Goal: Task Accomplishment & Management: Manage account settings

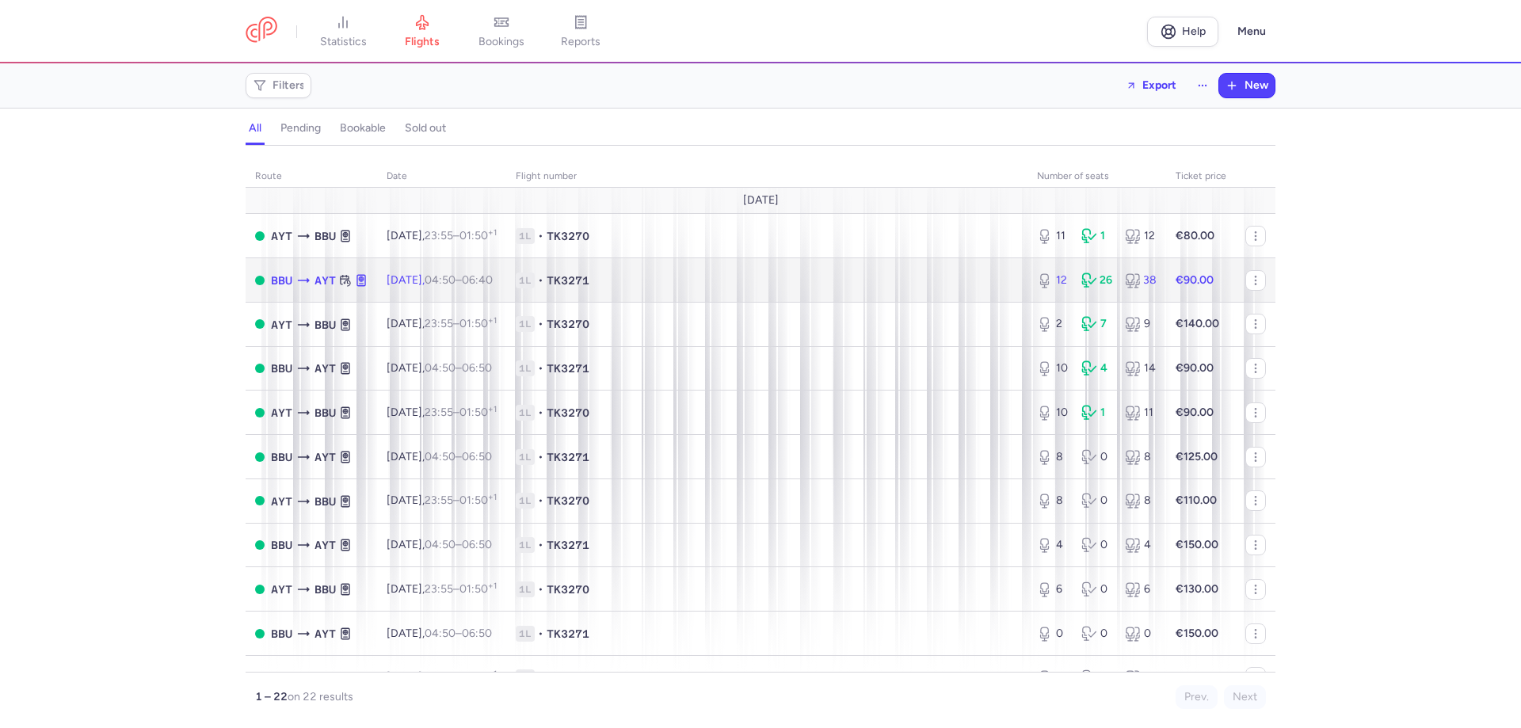
click at [1192, 281] on strong "€90.00" at bounding box center [1194, 279] width 38 height 13
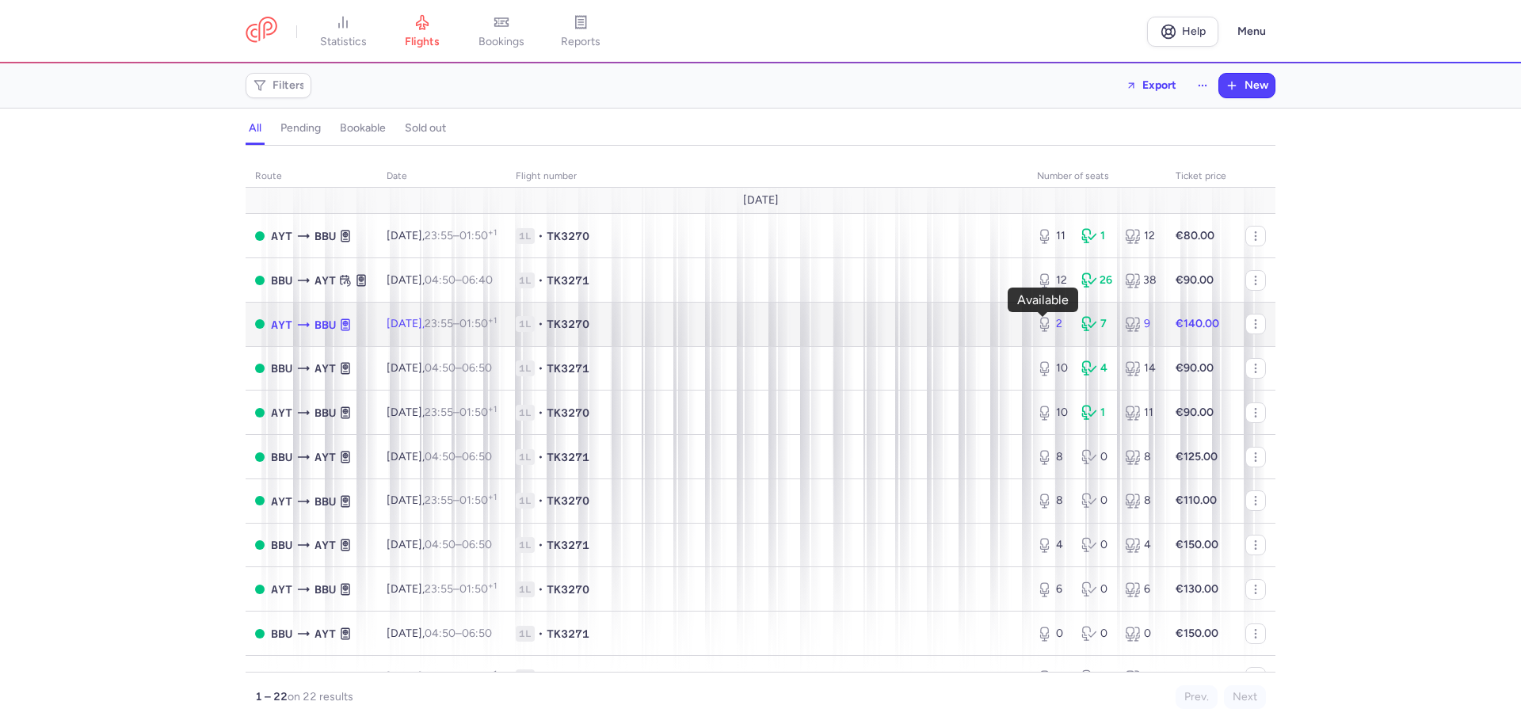
click at [1046, 324] on div "2" at bounding box center [1053, 324] width 32 height 16
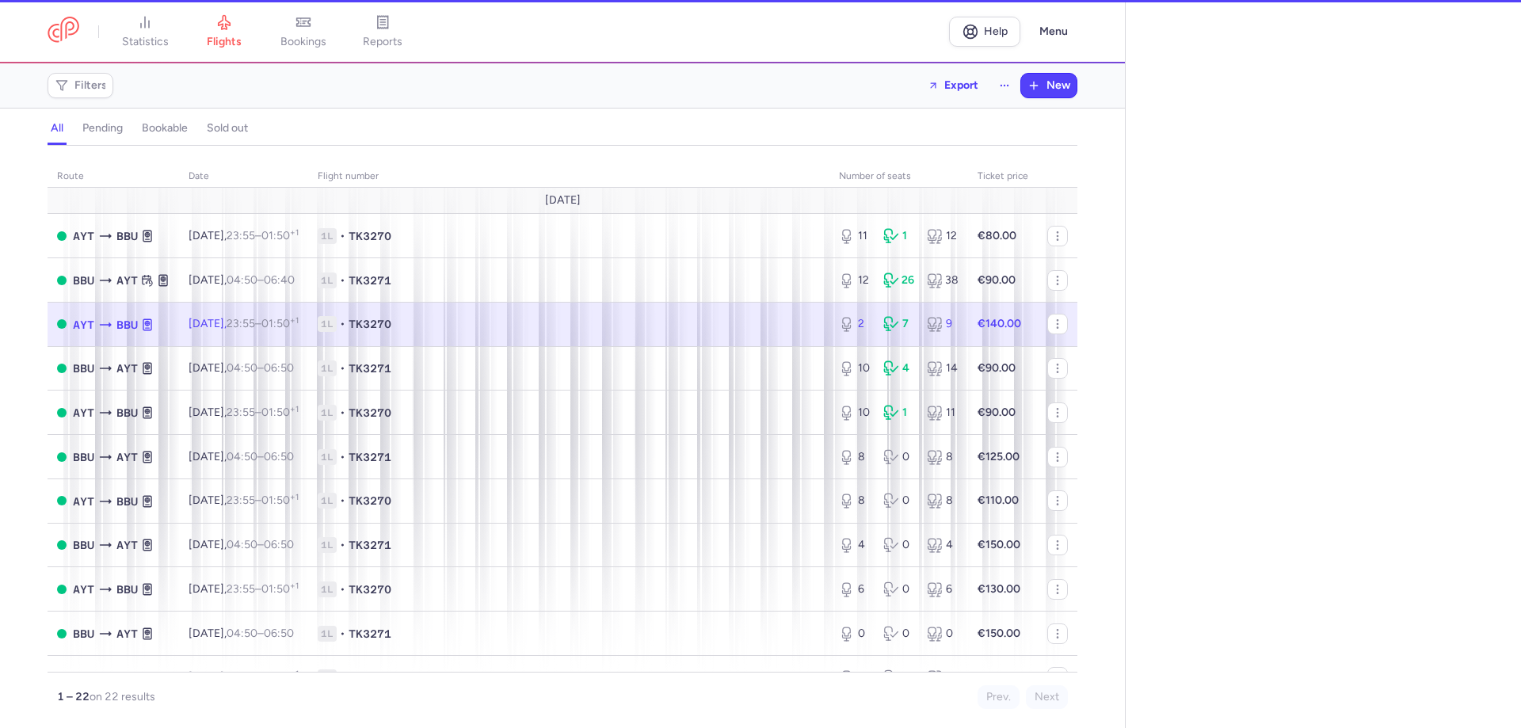
select select "hours"
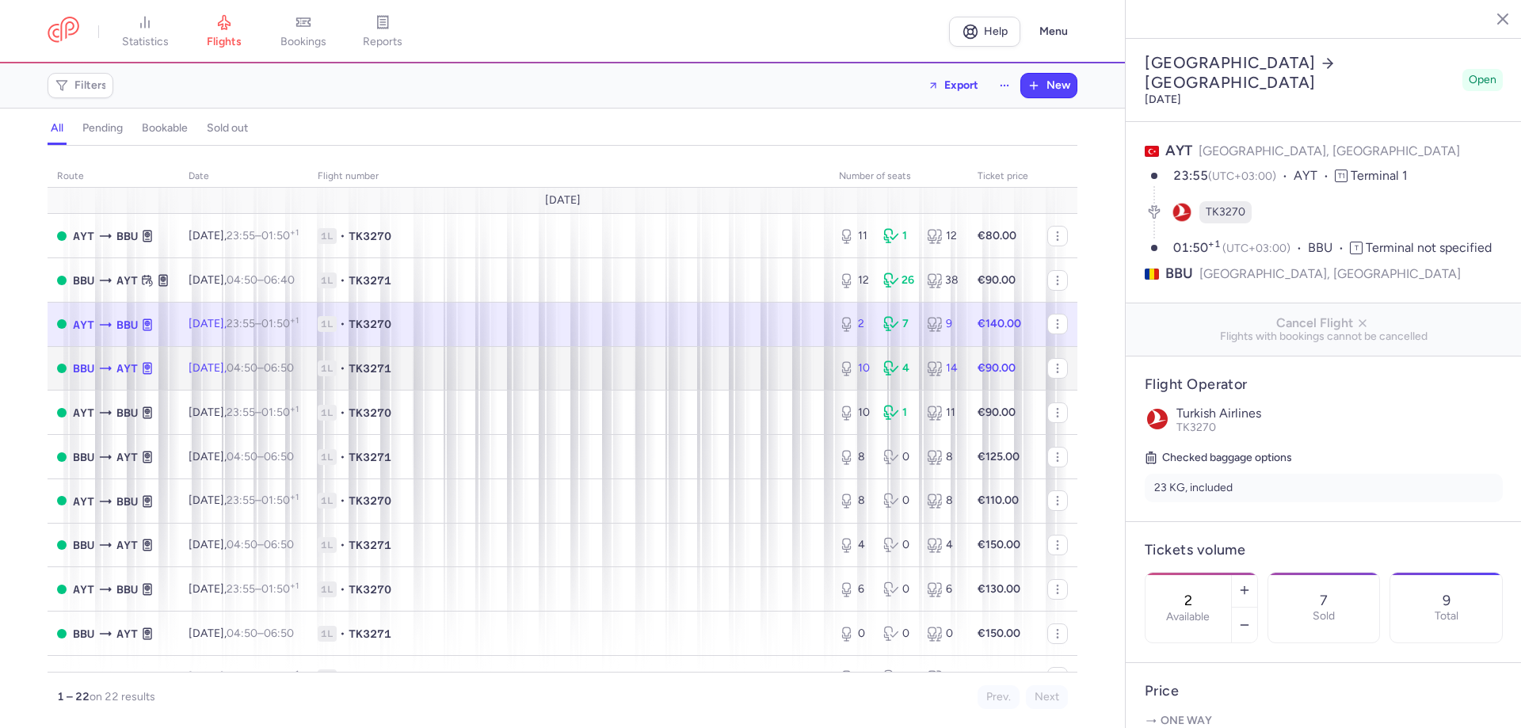
click at [951, 371] on div "10 4 14" at bounding box center [898, 368] width 132 height 29
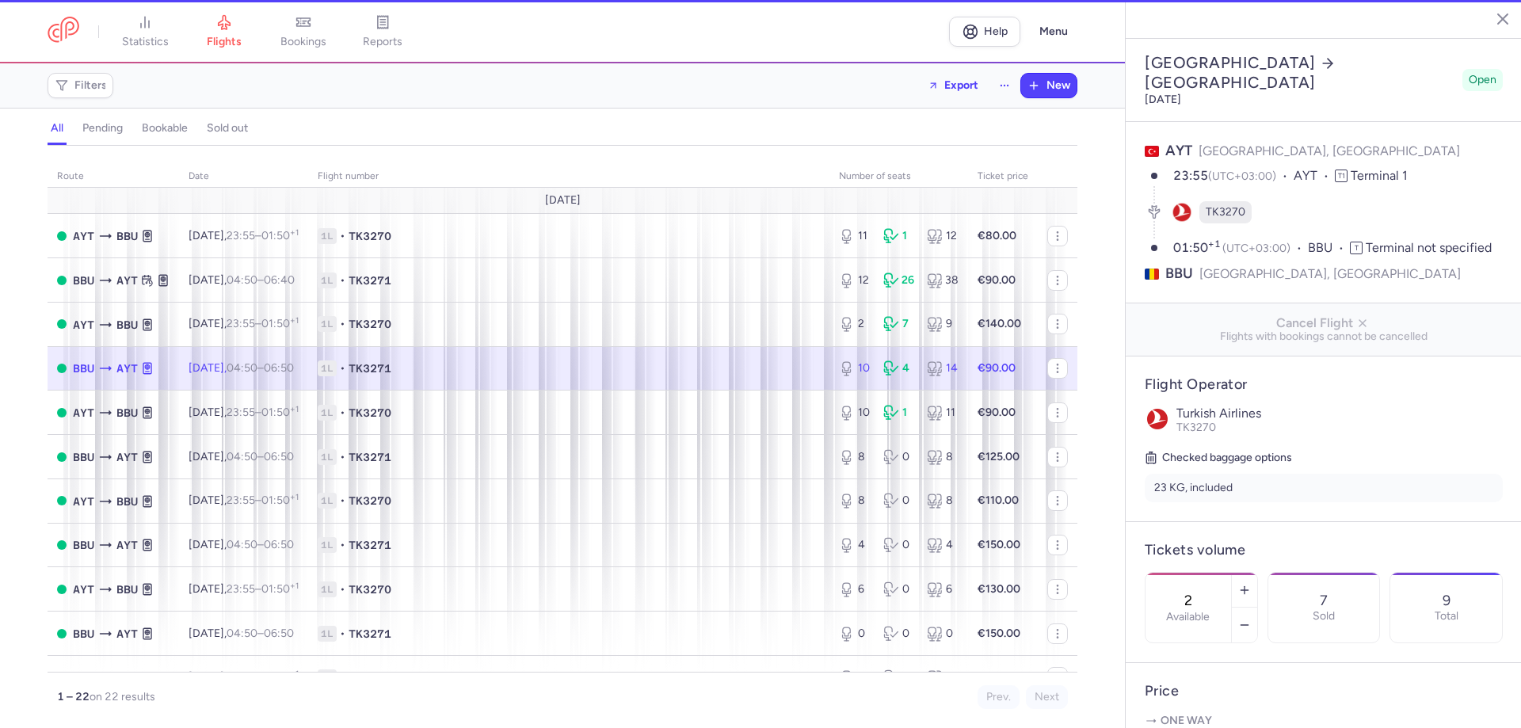
type input "10"
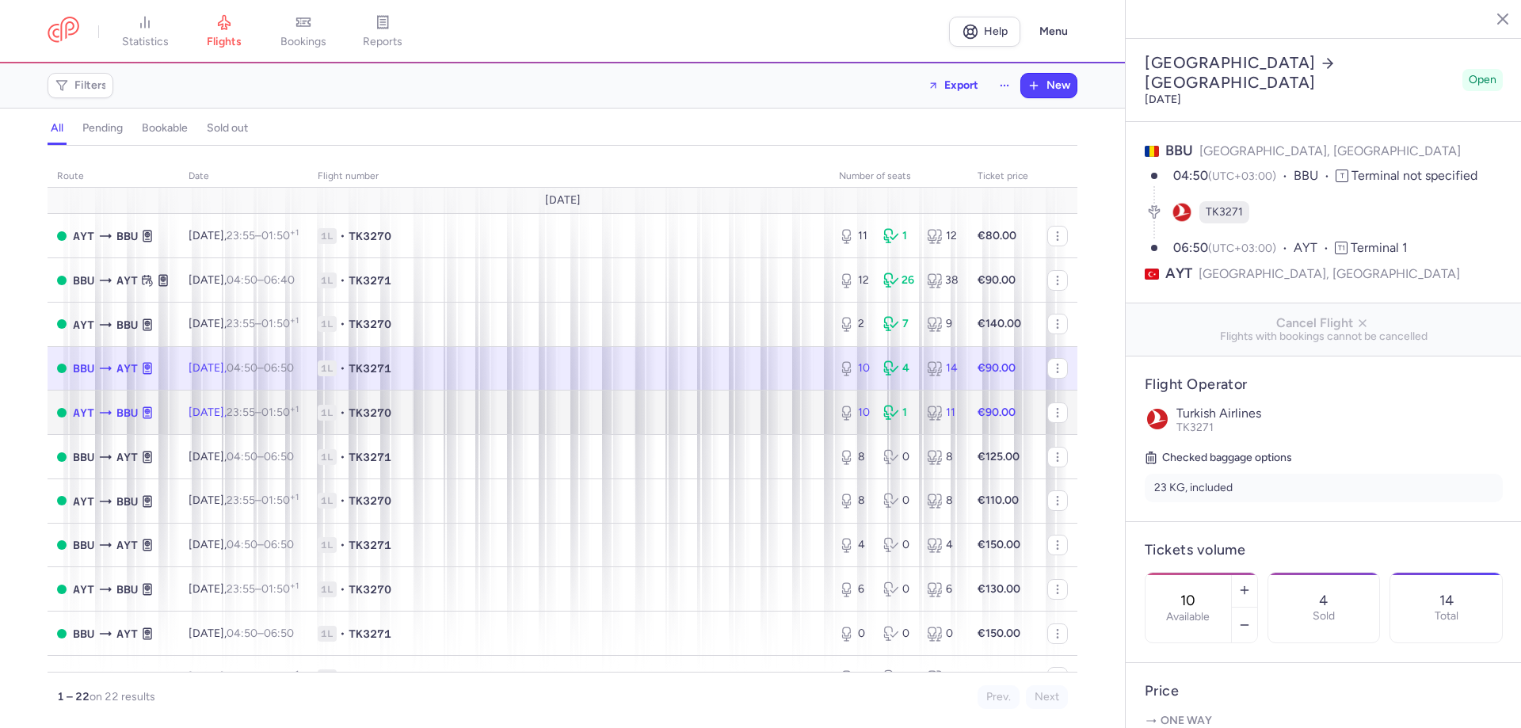
click at [911, 413] on div "10 1 11" at bounding box center [898, 412] width 132 height 29
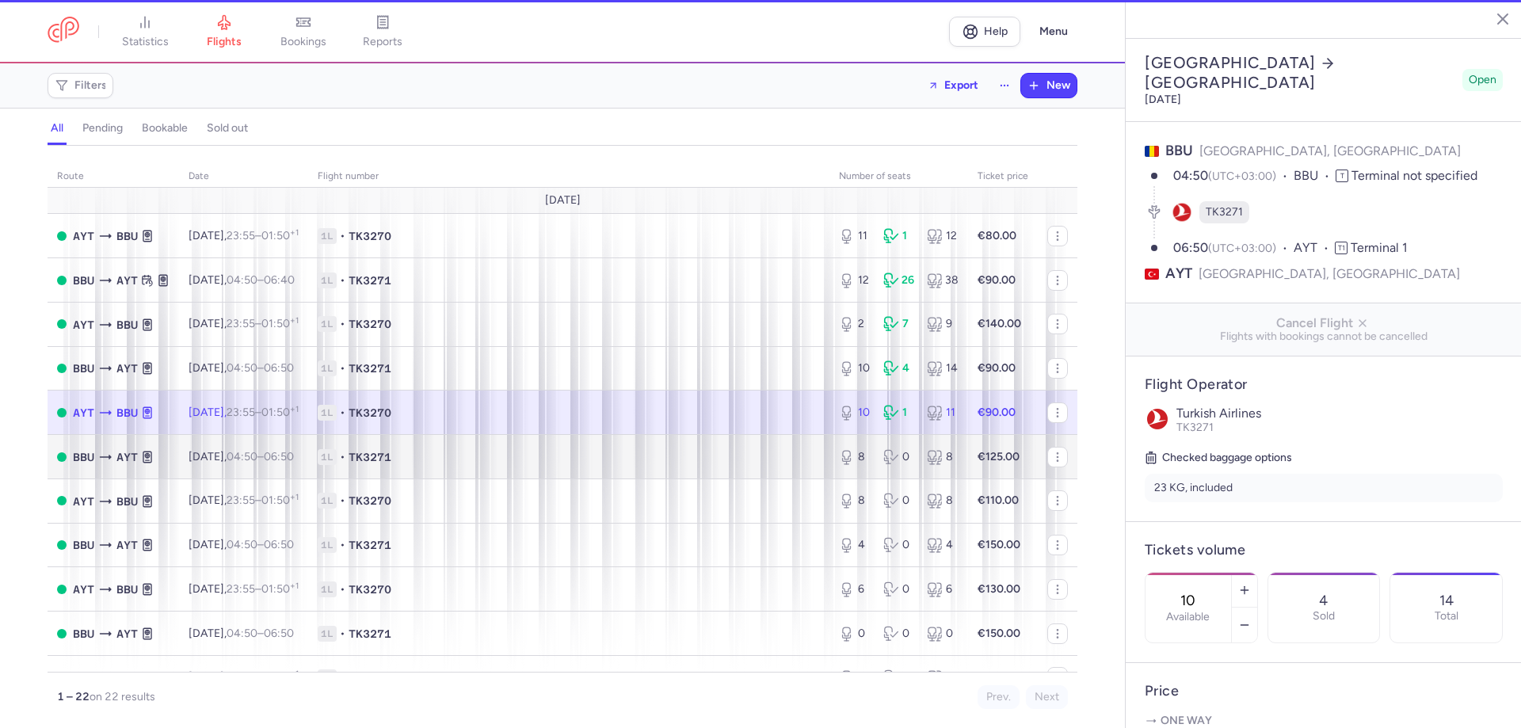
type input "4"
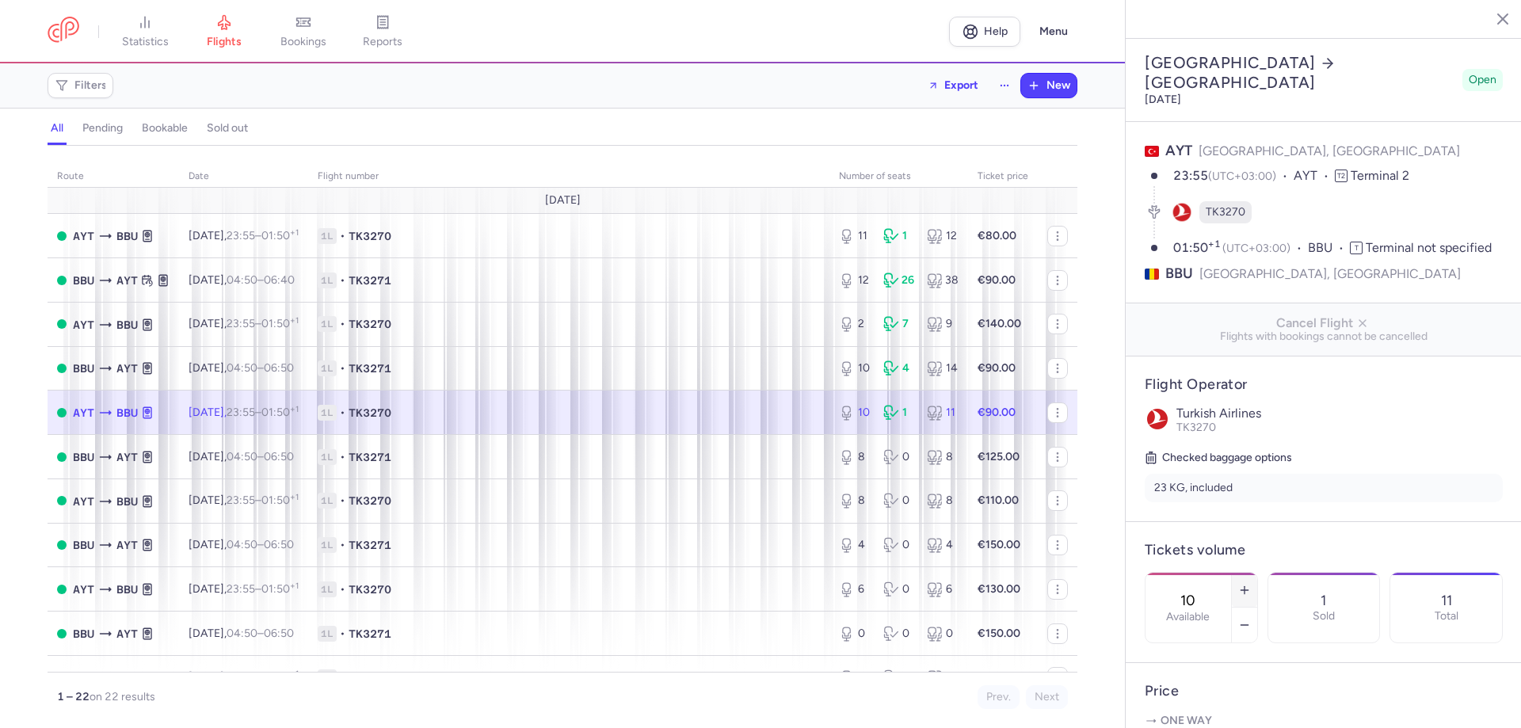
scroll to position [79, 0]
